Goal: Navigation & Orientation: Find specific page/section

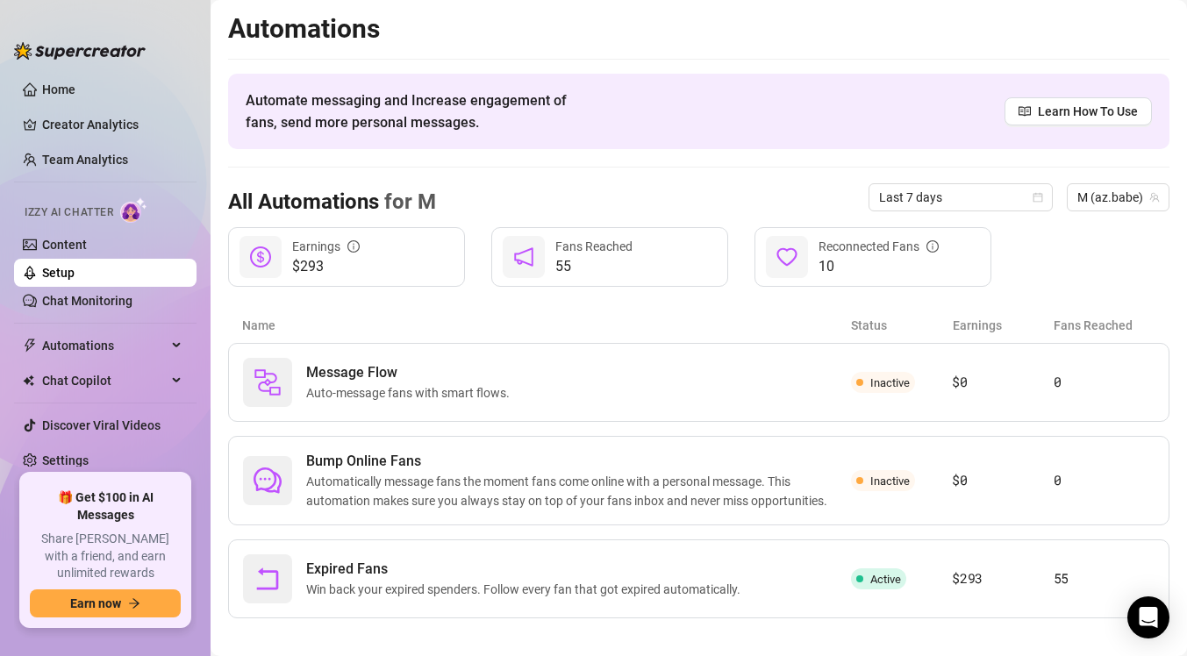
click at [75, 278] on link "Setup" at bounding box center [58, 273] width 32 height 14
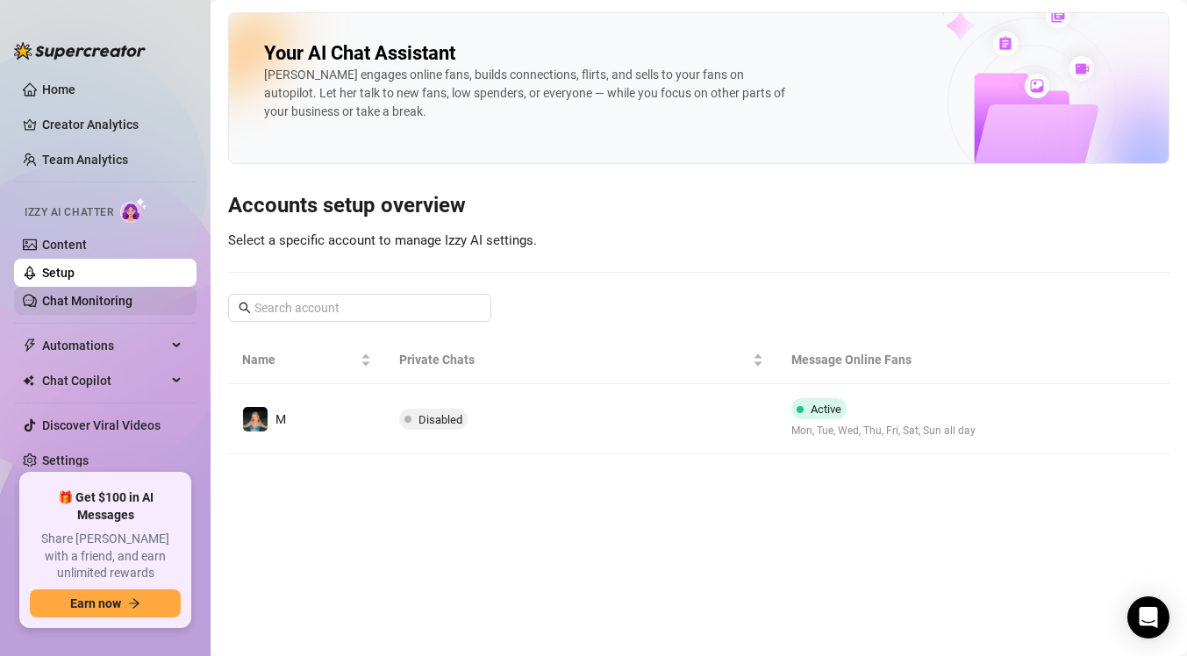
click at [78, 303] on link "Chat Monitoring" at bounding box center [87, 301] width 90 height 14
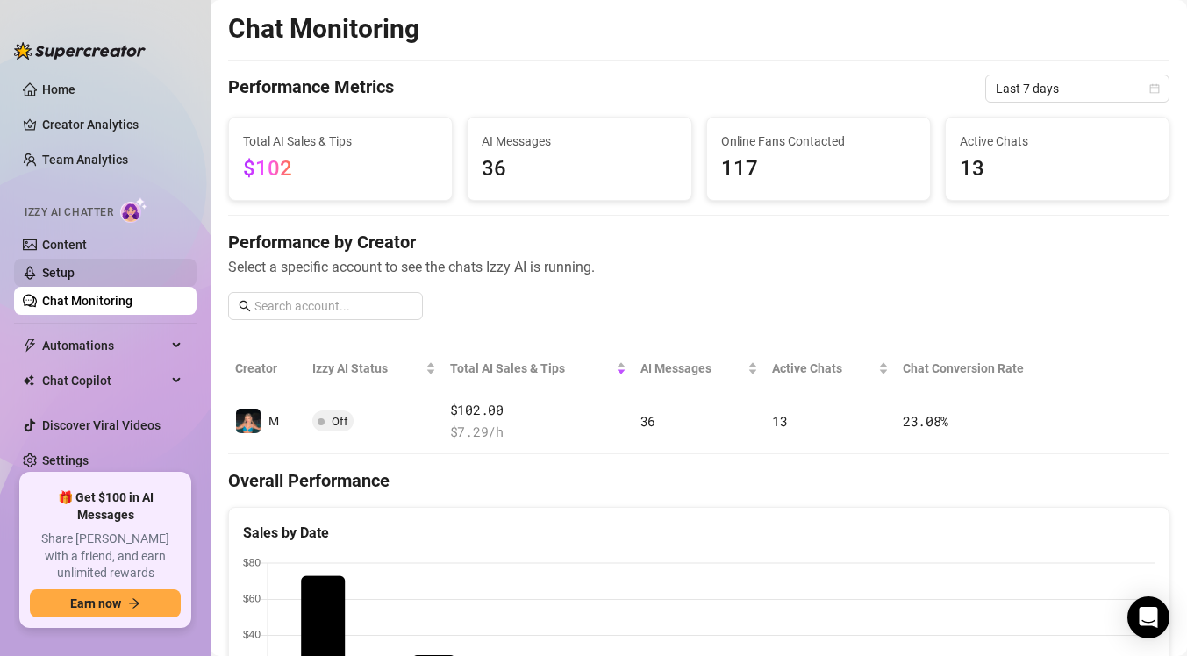
click at [75, 280] on link "Setup" at bounding box center [58, 273] width 32 height 14
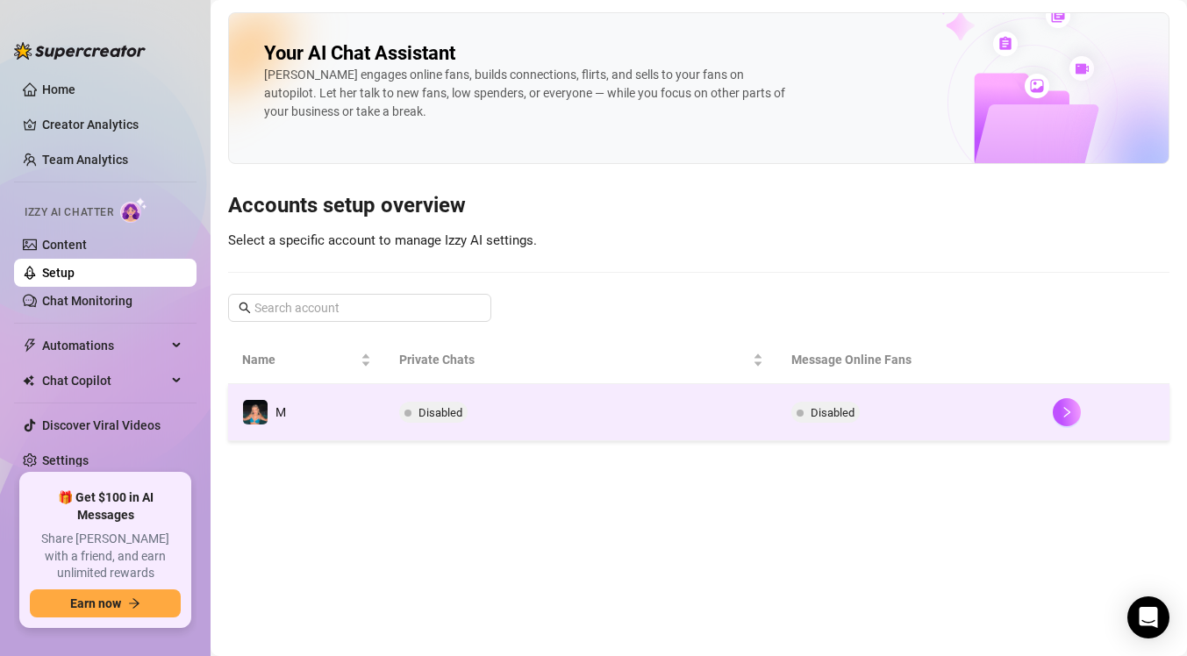
click at [549, 419] on td "Disabled" at bounding box center [581, 412] width 392 height 57
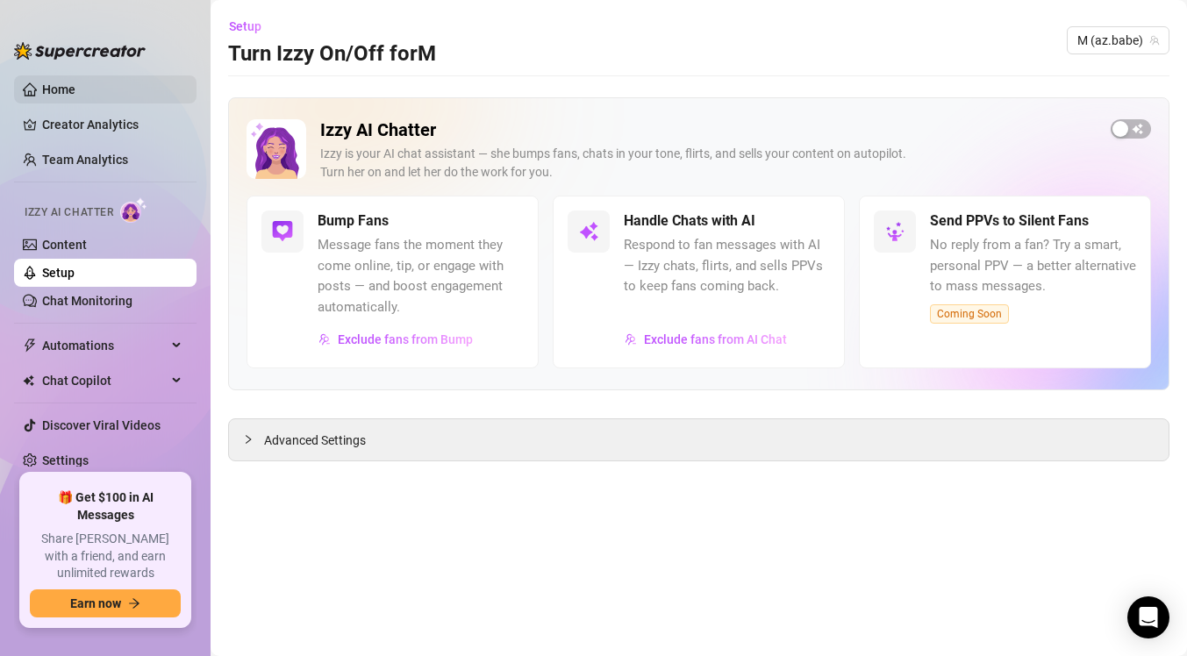
click at [73, 82] on link "Home" at bounding box center [58, 89] width 33 height 14
